Goal: Information Seeking & Learning: Learn about a topic

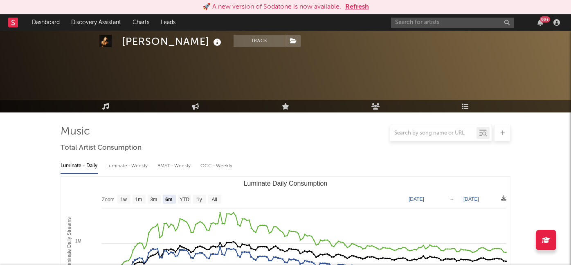
select select "6m"
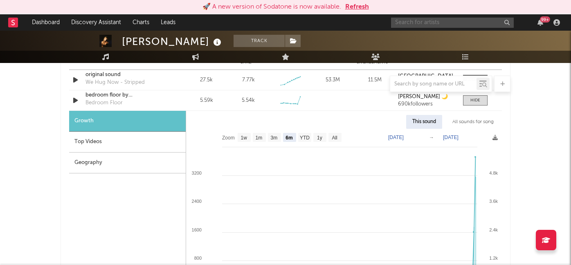
click at [419, 24] on input "text" at bounding box center [452, 23] width 123 height 10
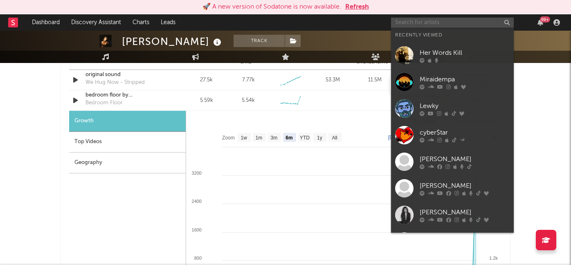
paste input "Rattlesnake Milk"
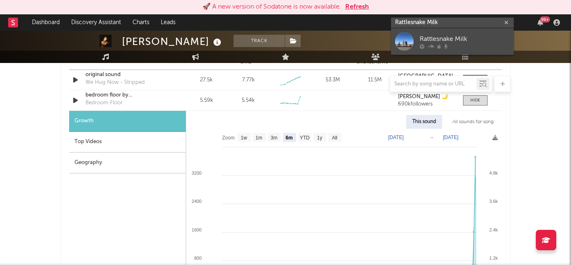
type input "Rattlesnake Milk"
click at [438, 38] on div "Rattlesnake Milk" at bounding box center [465, 39] width 90 height 10
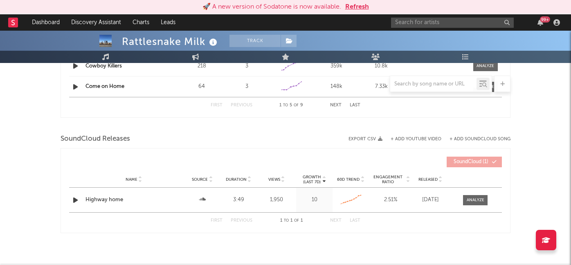
select select "6m"
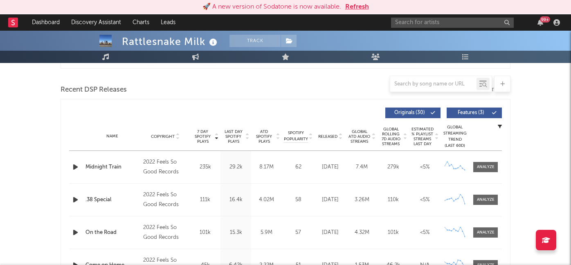
scroll to position [268, 0]
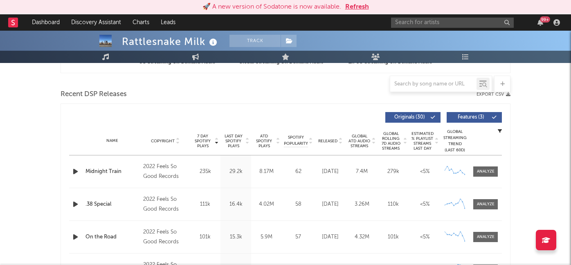
click at [203, 142] on span "7 Day Spotify Plays" at bounding box center [203, 141] width 22 height 15
click at [76, 171] on icon "button" at bounding box center [75, 172] width 9 height 10
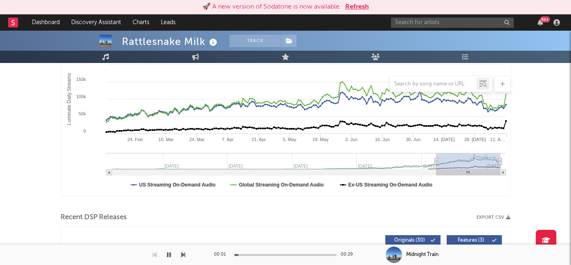
scroll to position [142, 0]
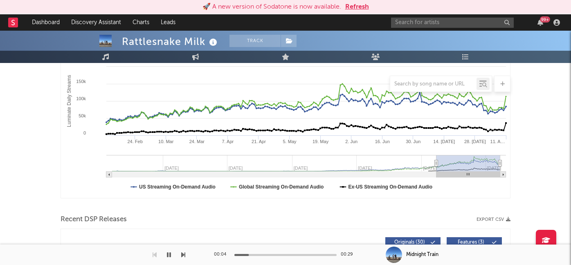
click at [260, 253] on div "00:04 00:29" at bounding box center [285, 255] width 143 height 20
click at [270, 255] on div at bounding box center [285, 255] width 102 height 2
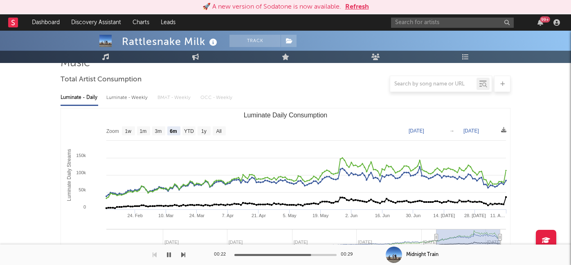
scroll to position [84, 0]
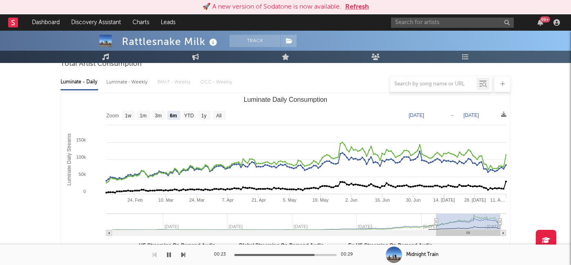
type input "[DATE]"
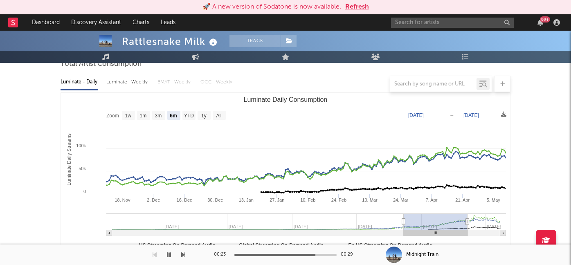
click at [436, 225] on g "Luminate Daily Consumption" at bounding box center [306, 225] width 400 height 23
type input "[DATE]"
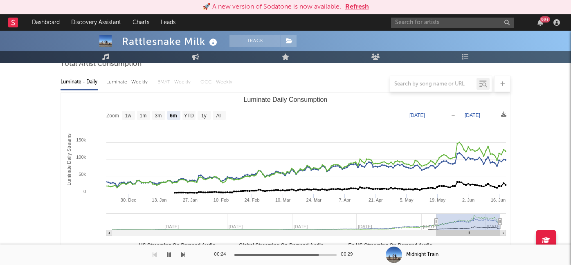
type input "[DATE]"
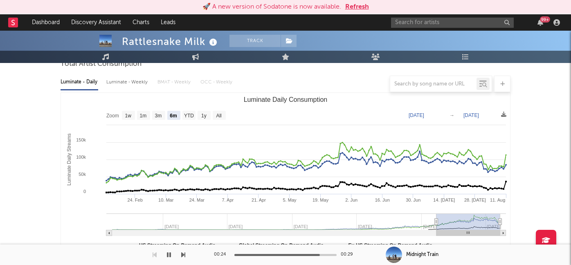
drag, startPoint x: 435, startPoint y: 219, endPoint x: 490, endPoint y: 221, distance: 55.3
click at [490, 221] on rect "Luminate Daily Consumption" at bounding box center [469, 222] width 64 height 16
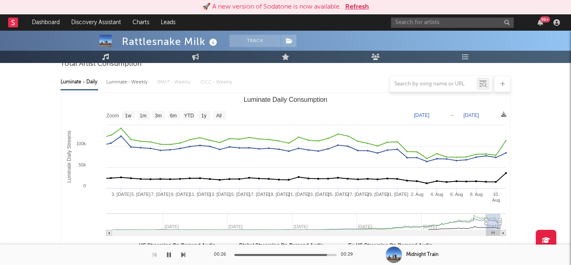
type input "[DATE]"
drag, startPoint x: 435, startPoint y: 222, endPoint x: 490, endPoint y: 224, distance: 55.7
click at [488, 224] on icon "Luminate Daily Consumption" at bounding box center [486, 222] width 3 height 6
select select "1m"
type input "[DATE]"
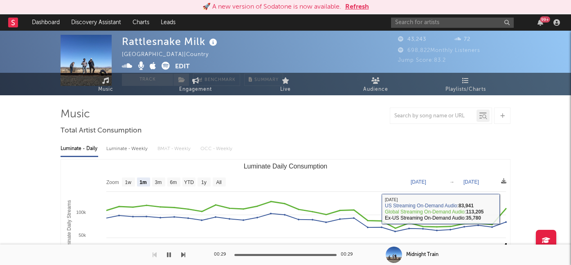
scroll to position [0, 0]
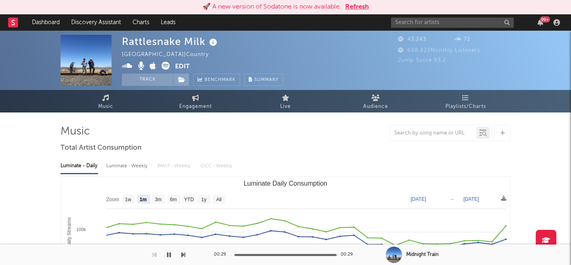
click at [185, 70] on button "Edit" at bounding box center [182, 67] width 15 height 10
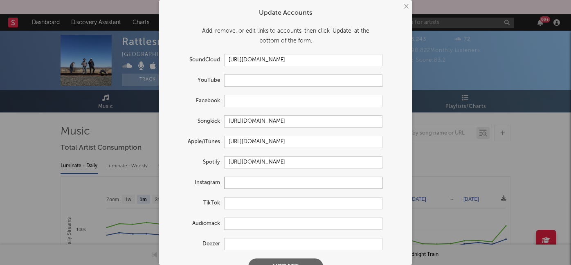
click at [247, 180] on input "text" at bounding box center [303, 183] width 158 height 12
paste input "[URL][DOMAIN_NAME]"
type input "[URL][DOMAIN_NAME]"
click at [267, 262] on button "Update" at bounding box center [285, 267] width 75 height 16
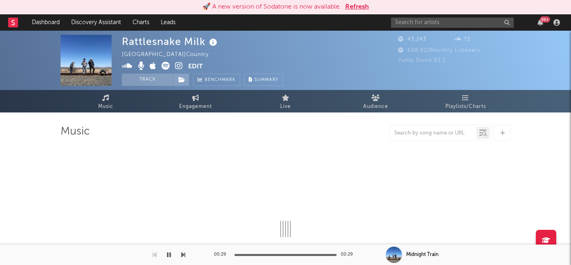
select select "6m"
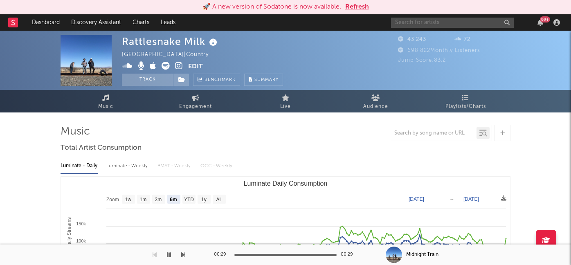
click at [412, 25] on input "text" at bounding box center [452, 23] width 123 height 10
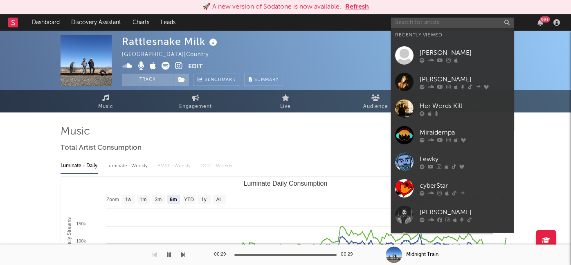
paste input "Łaszewo"
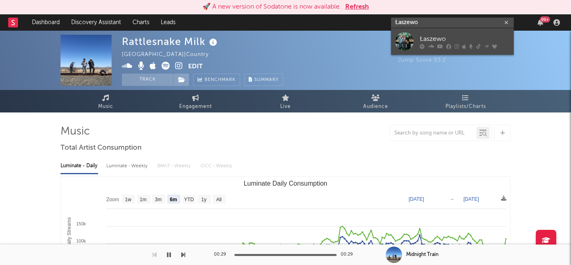
type input "Łaszewo"
click at [436, 45] on div at bounding box center [465, 46] width 90 height 5
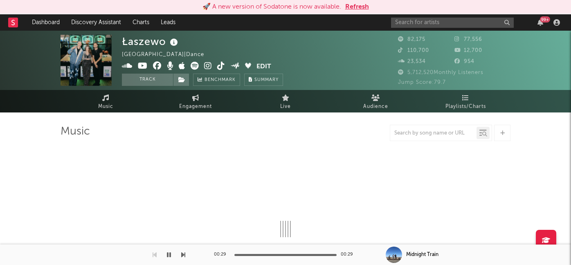
select select "6m"
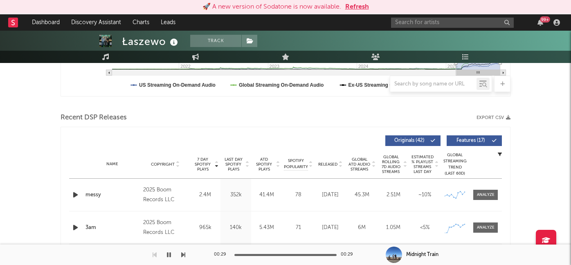
scroll to position [266, 0]
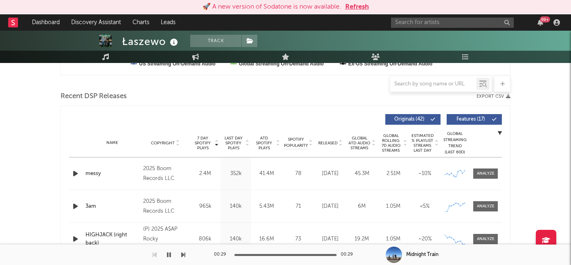
click at [73, 175] on icon "button" at bounding box center [75, 174] width 9 height 10
click at [329, 142] on span "Released" at bounding box center [327, 143] width 19 height 5
click at [75, 173] on icon "button" at bounding box center [75, 174] width 9 height 10
click at [75, 173] on icon "button" at bounding box center [75, 174] width 8 height 10
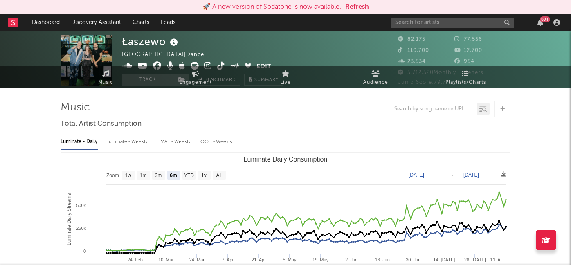
scroll to position [0, 0]
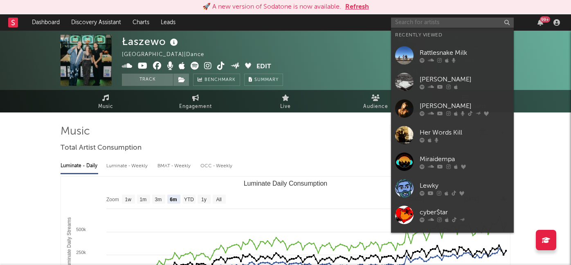
click at [406, 22] on input "text" at bounding box center [452, 23] width 123 height 10
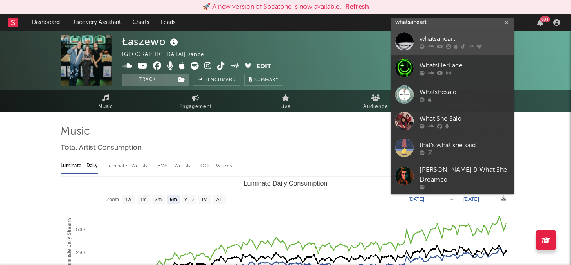
type input "whatsaheart"
click at [422, 42] on div "whatsaheart" at bounding box center [465, 39] width 90 height 10
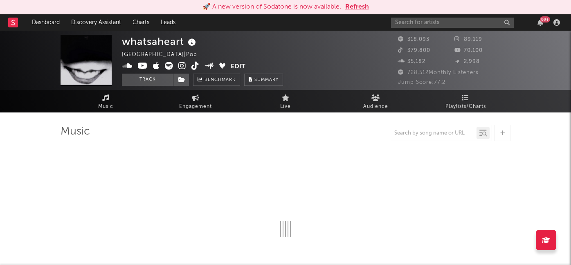
select select "6m"
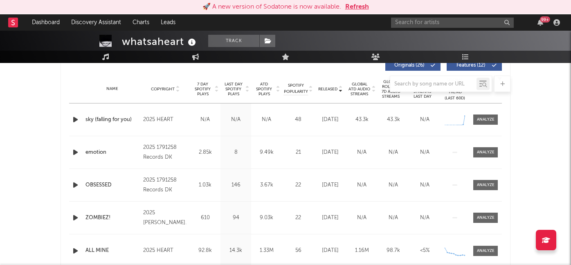
scroll to position [317, 0]
